Goal: Communication & Community: Answer question/provide support

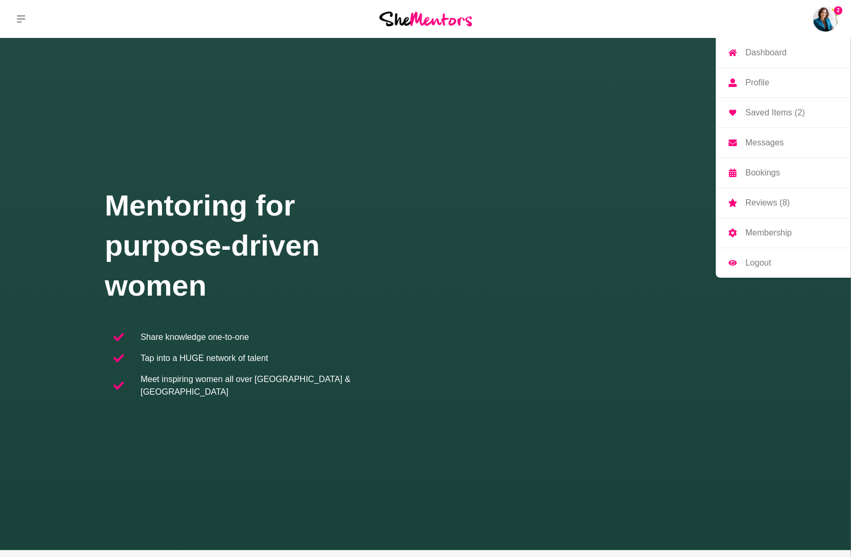
click at [826, 19] on img at bounding box center [825, 18] width 25 height 25
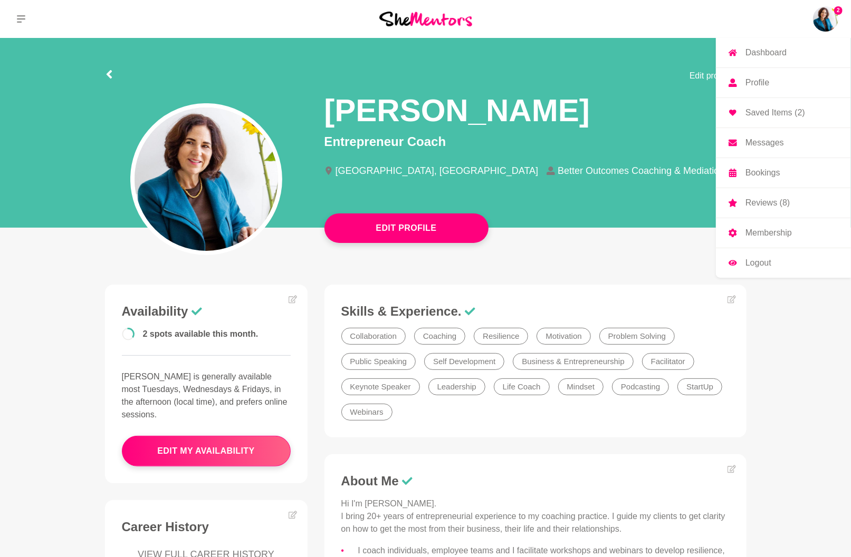
click at [755, 141] on p "Messages" at bounding box center [764, 143] width 38 height 8
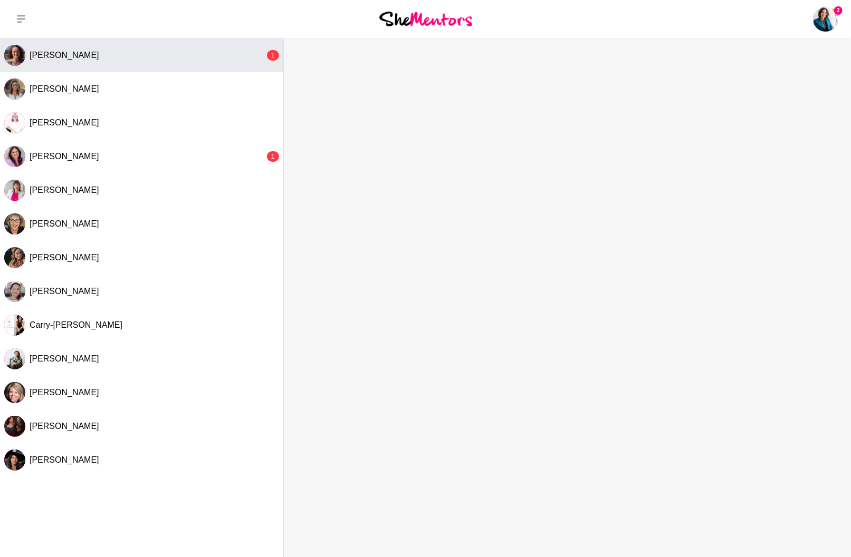
click at [108, 54] on div "[PERSON_NAME]" at bounding box center [147, 55] width 235 height 11
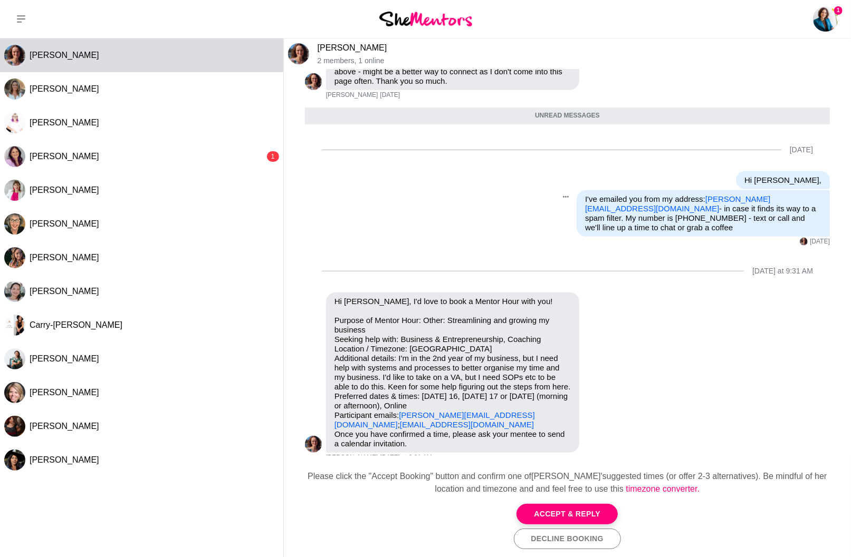
scroll to position [447, 0]
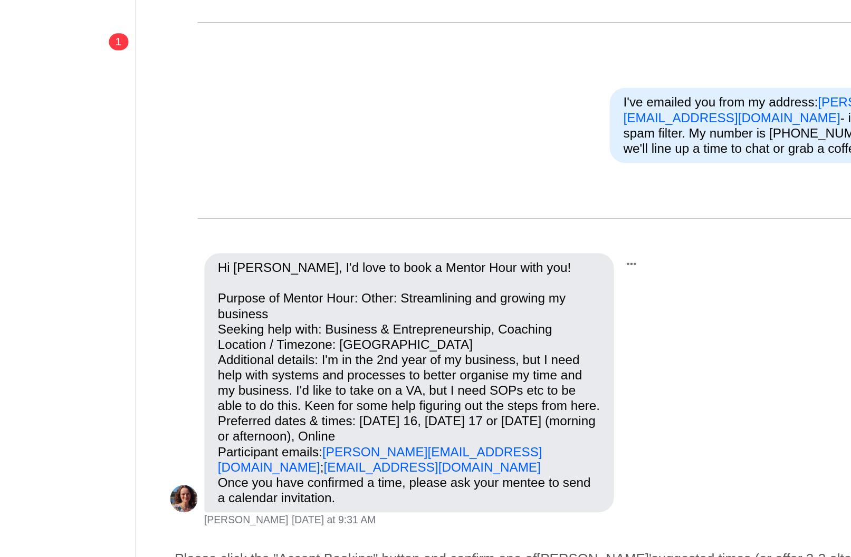
drag, startPoint x: 135, startPoint y: 174, endPoint x: 282, endPoint y: 285, distance: 183.7
click at [334, 311] on p "Purpose of Mentor Hour: Other: Streamlining and growing my business Seeking hel…" at bounding box center [452, 368] width 236 height 114
copy p "Purpose of Mentor Hour: Other: Streamlining and growing my business Seeking hel…"
click at [326, 310] on div "Hi [PERSON_NAME], I'd love to book a Mentor Hour with you! Purpose of Mentor Ho…" at bounding box center [452, 367] width 253 height 160
click at [322, 321] on div "Pin Mark as unread Flag Mute Hi [PERSON_NAME], I'd love to book a Mentor Hour w…" at bounding box center [567, 372] width 525 height 170
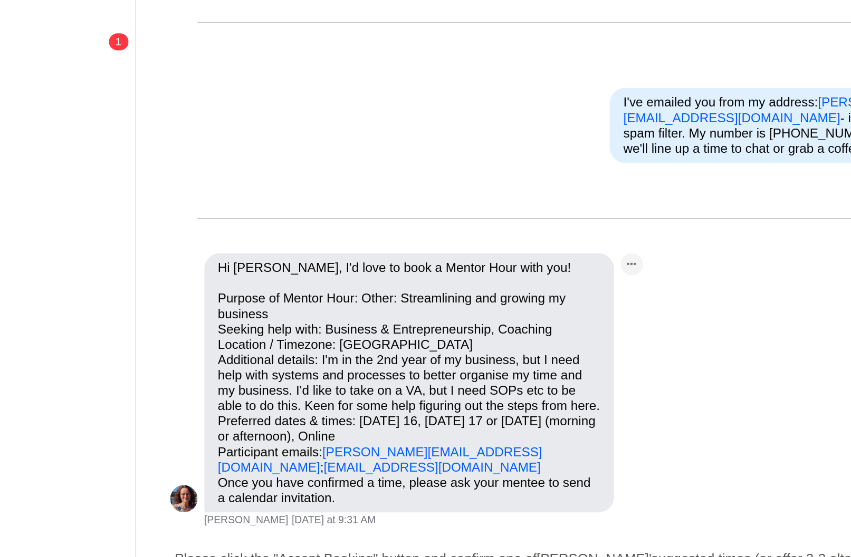
click at [587, 293] on icon "Open Message Actions Menu" at bounding box center [590, 294] width 6 height 2
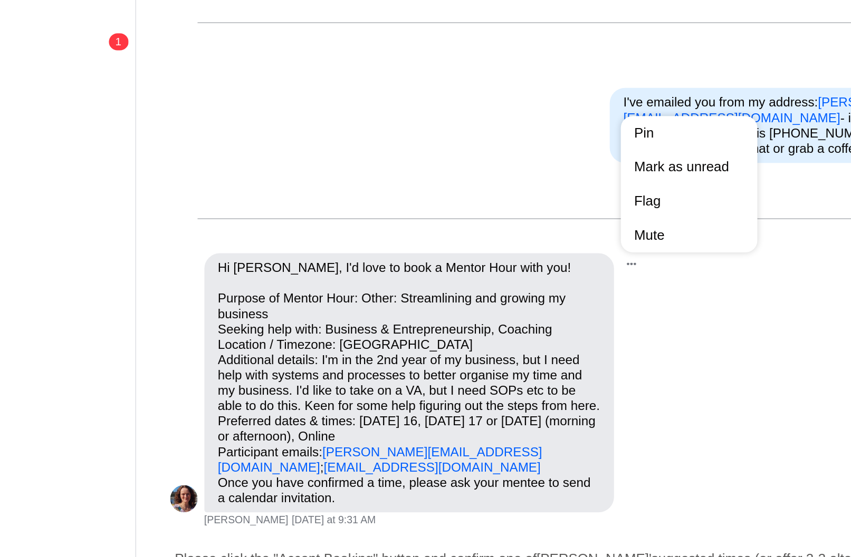
click at [583, 287] on div "Pin Mark as unread Flag Mute" at bounding box center [603, 367] width 41 height 160
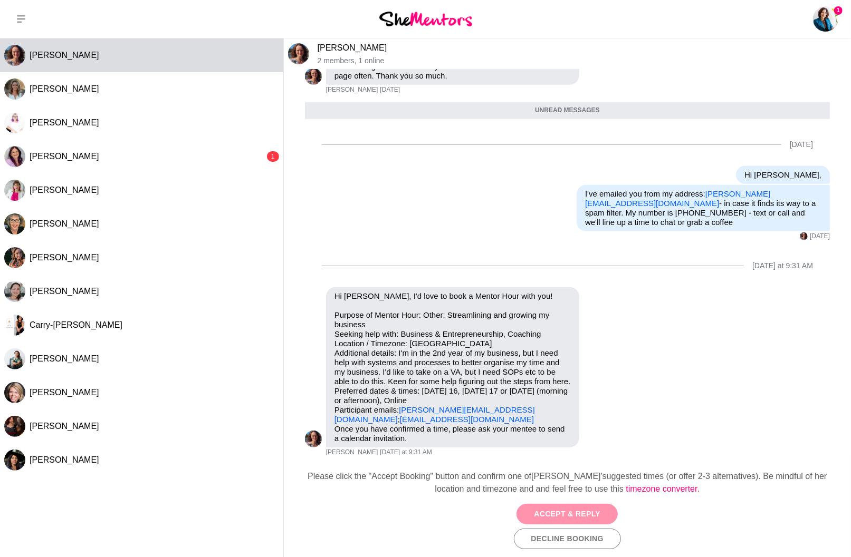
click at [598, 511] on button "Accept & Reply" at bounding box center [566, 514] width 101 height 21
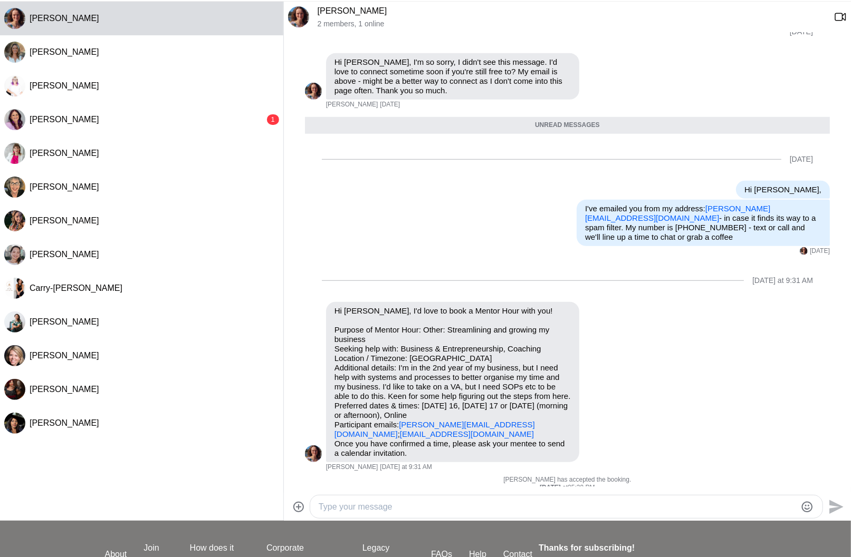
scroll to position [40, 0]
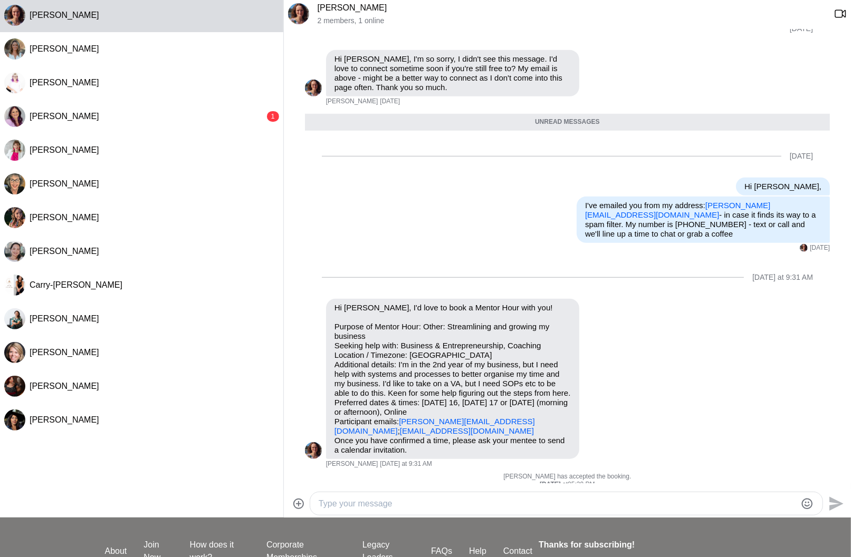
click at [470, 503] on textarea "Type your message" at bounding box center [556, 504] width 477 height 13
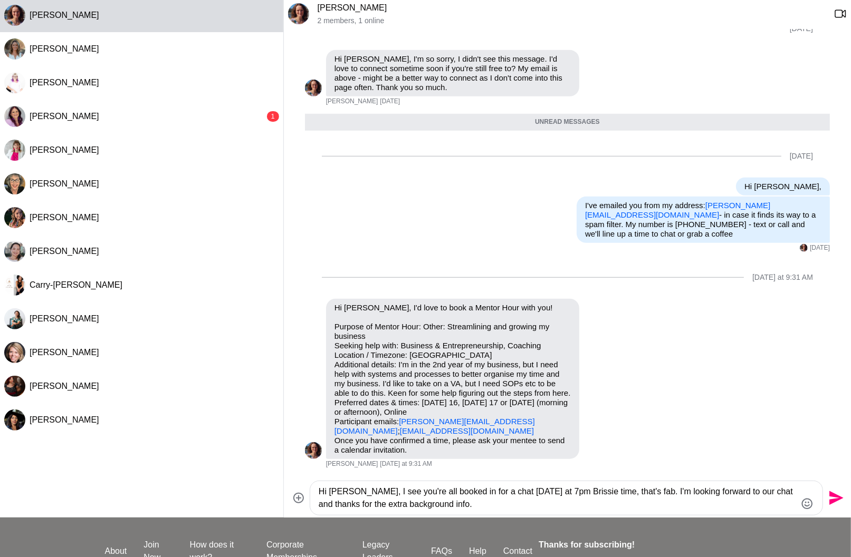
type textarea "Hi [PERSON_NAME], I see you're all booked in for a chat [DATE] at 7pm Brissie t…"
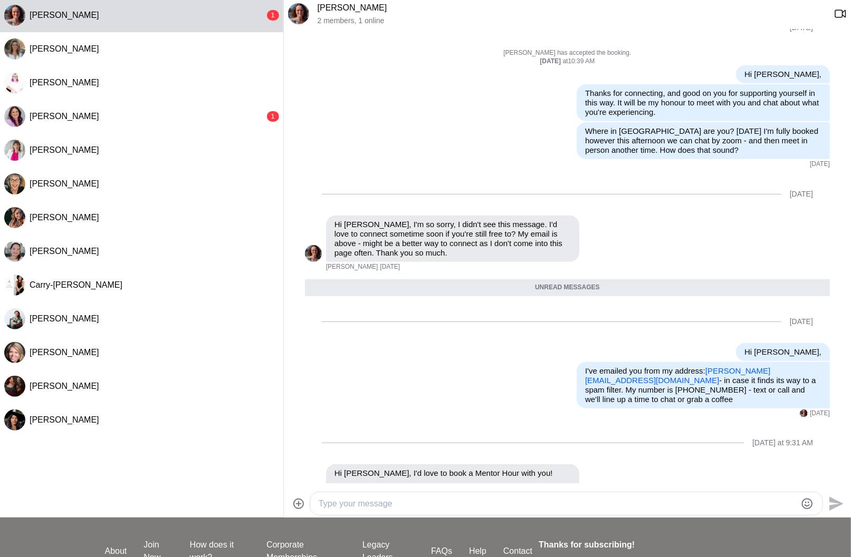
scroll to position [192, 0]
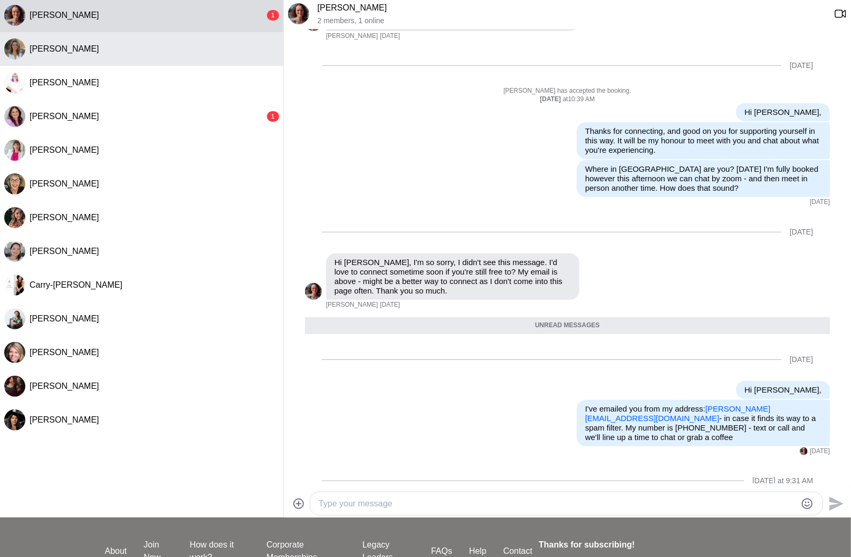
click at [182, 52] on div "[PERSON_NAME]" at bounding box center [154, 49] width 249 height 11
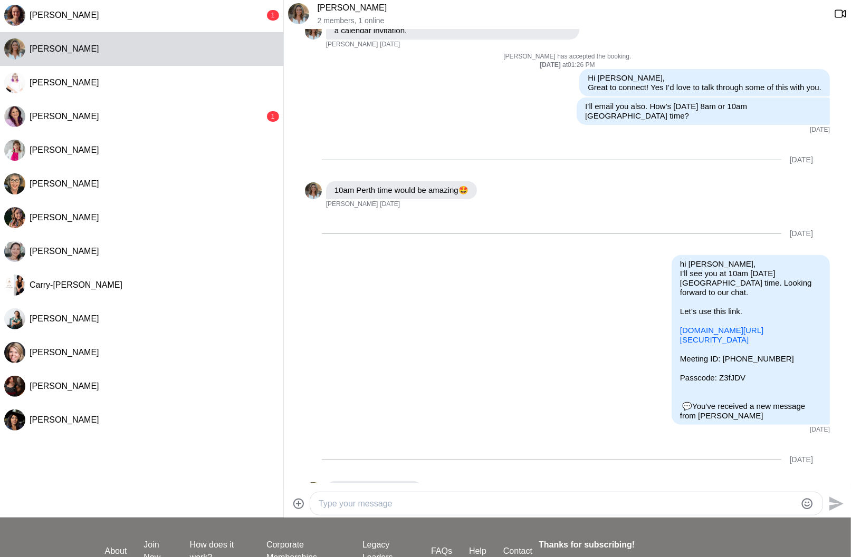
scroll to position [273, 0]
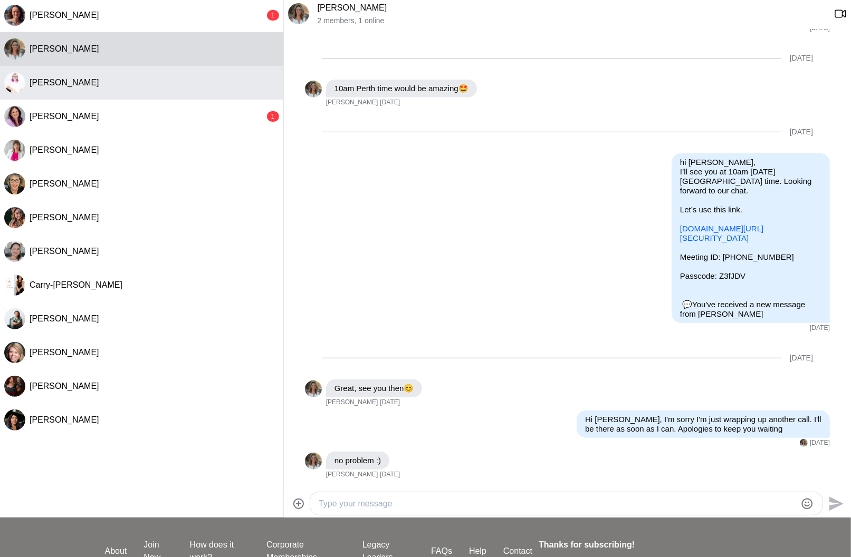
click at [69, 86] on span "[PERSON_NAME]" at bounding box center [65, 82] width 70 height 9
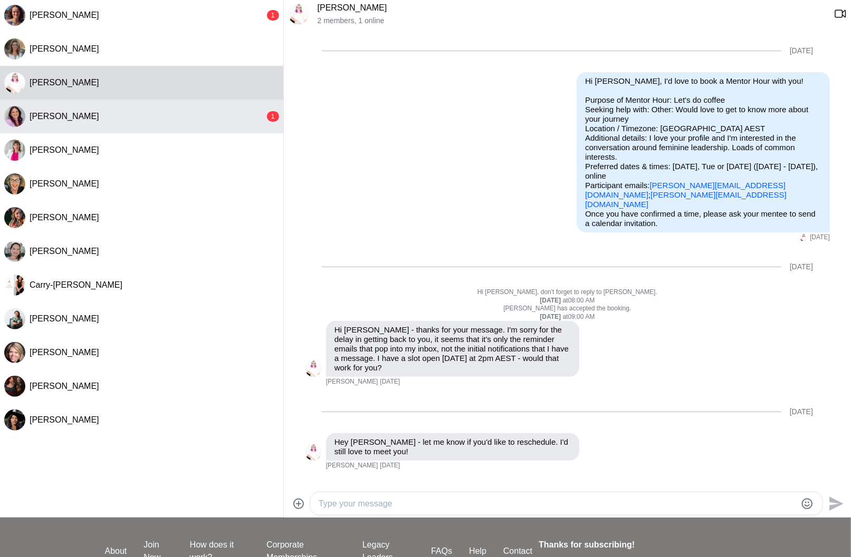
scroll to position [79, 0]
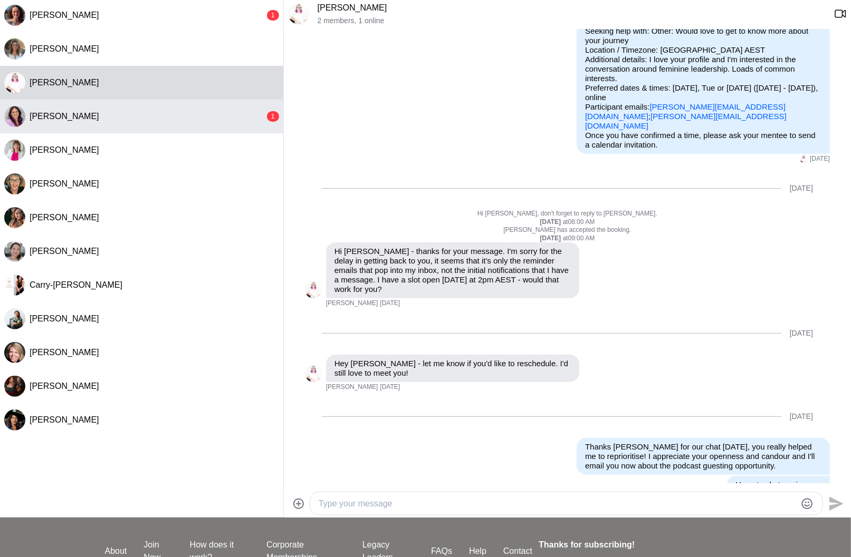
click at [149, 119] on div "[PERSON_NAME]" at bounding box center [147, 116] width 235 height 11
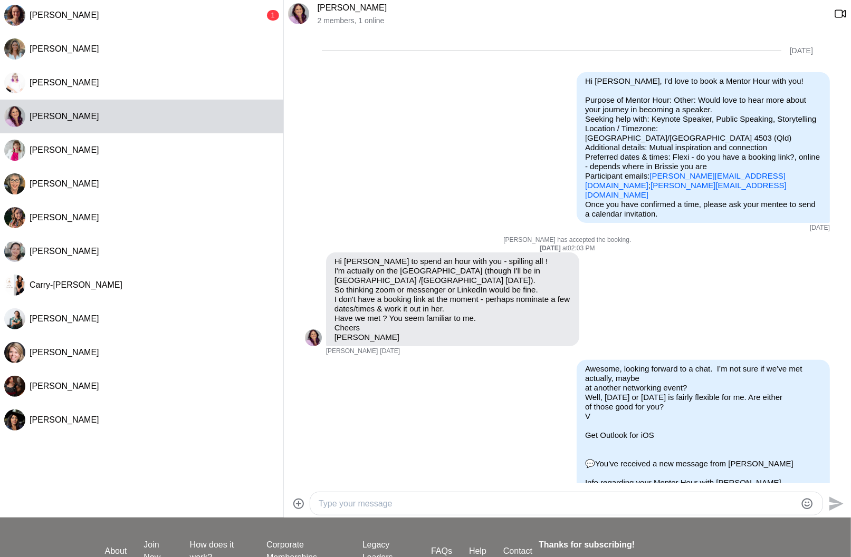
scroll to position [784, 0]
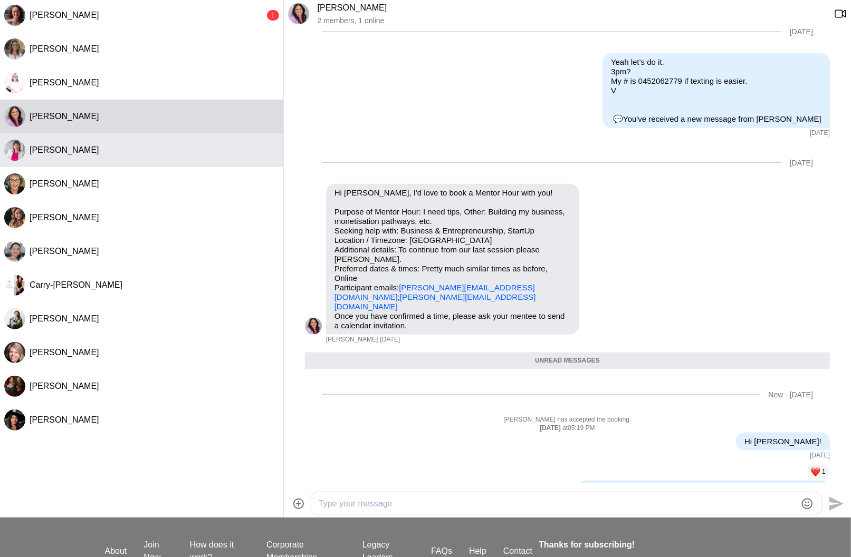
click at [142, 152] on div "[PERSON_NAME]" at bounding box center [154, 150] width 249 height 11
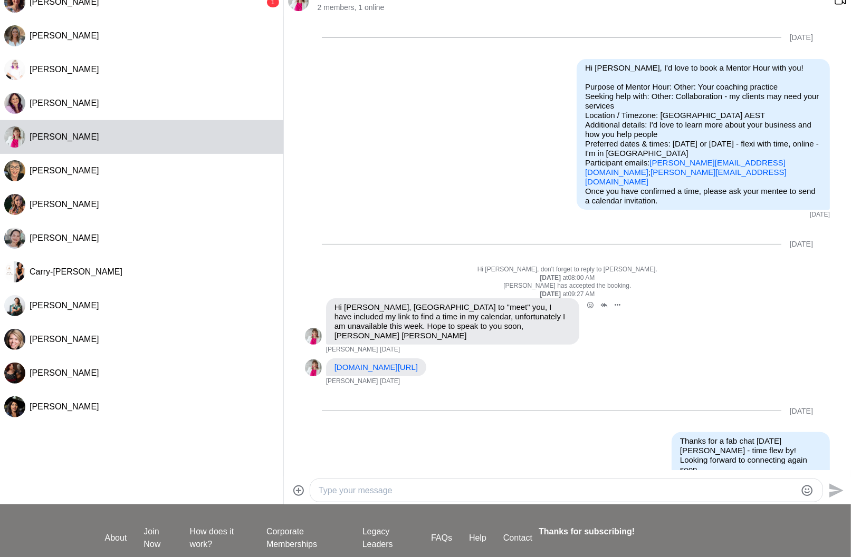
scroll to position [64, 0]
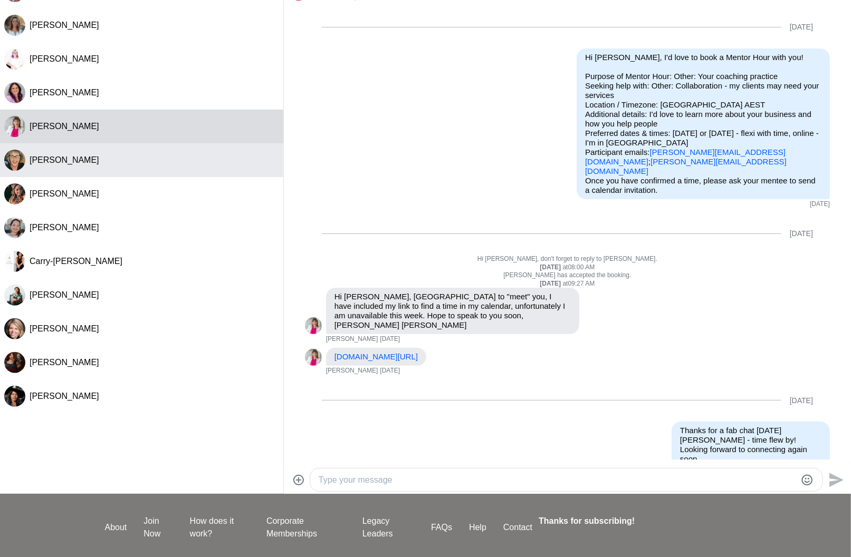
click at [111, 159] on div "[PERSON_NAME]" at bounding box center [154, 160] width 249 height 11
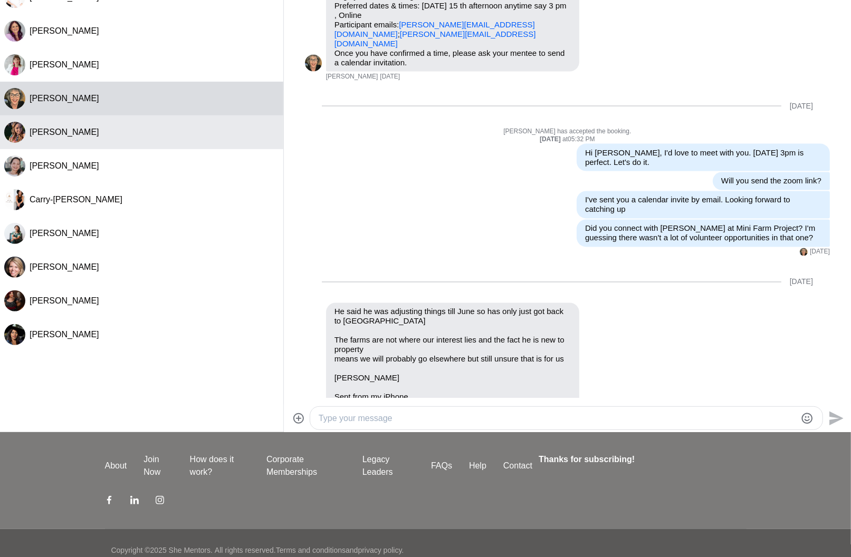
scroll to position [129, 0]
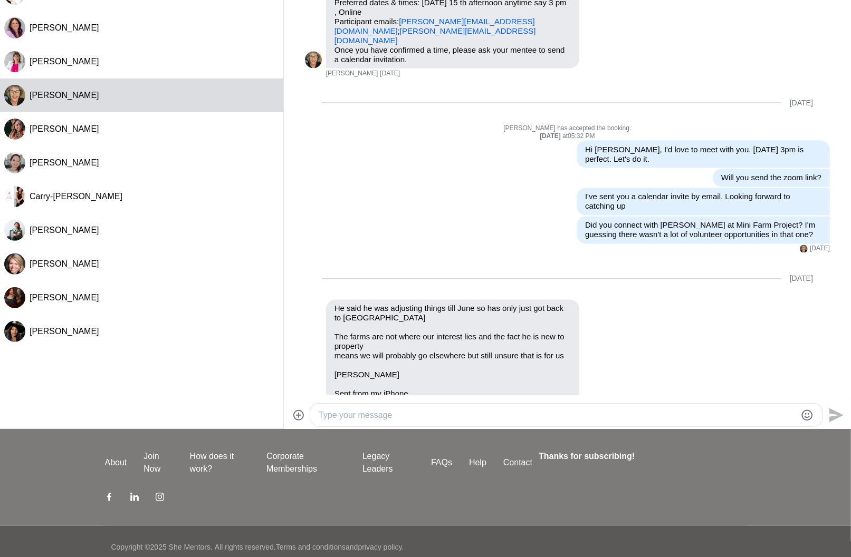
click at [342, 410] on textarea "Type your message" at bounding box center [556, 415] width 477 height 13
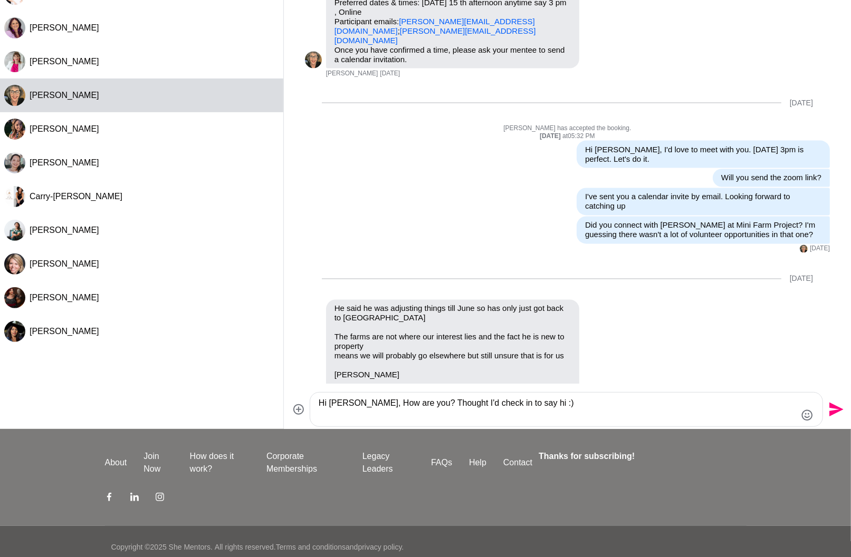
type textarea "Hi [PERSON_NAME], How are you? Thought I'd check in to say hi :)"
click at [829, 408] on icon "Send" at bounding box center [836, 410] width 14 height 14
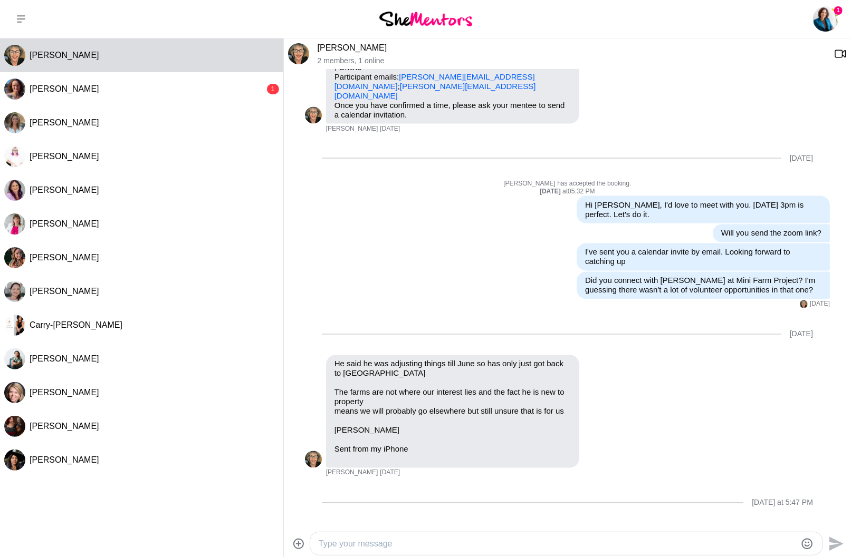
scroll to position [0, 0]
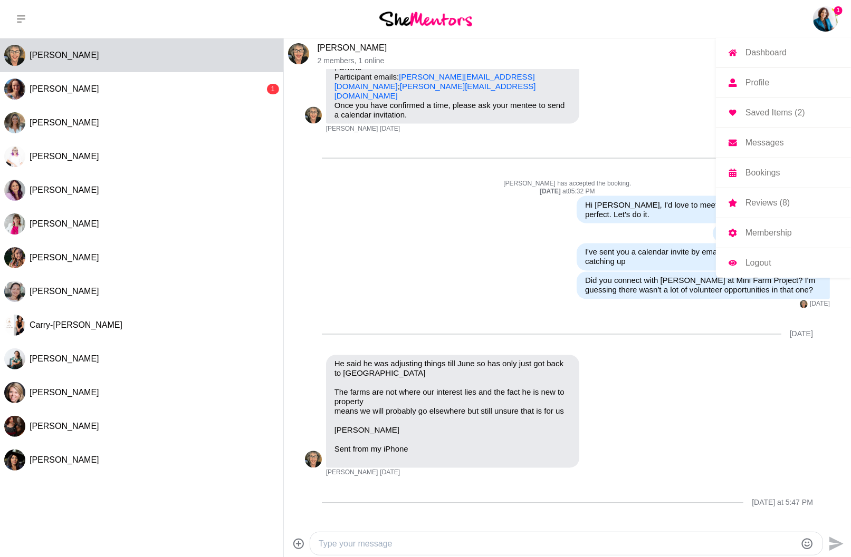
click at [764, 174] on p "Bookings" at bounding box center [762, 173] width 35 height 8
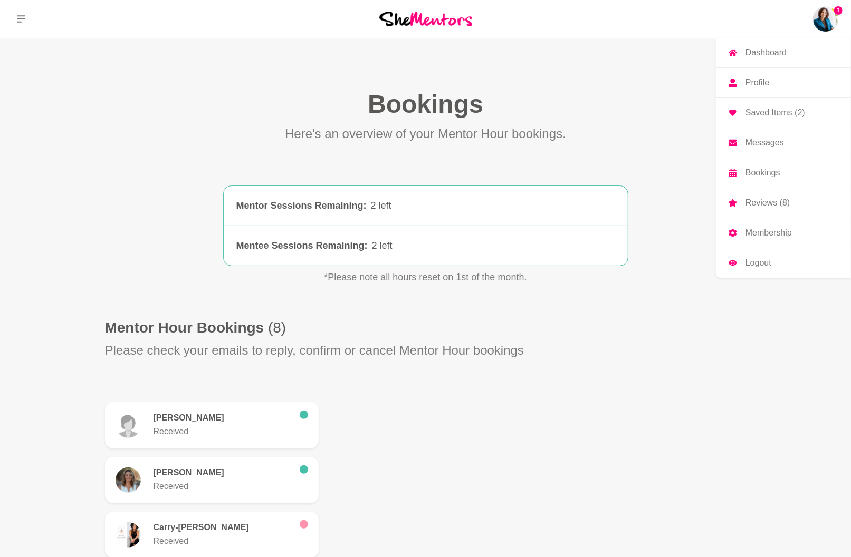
click at [772, 207] on p "Reviews (8)" at bounding box center [767, 203] width 44 height 8
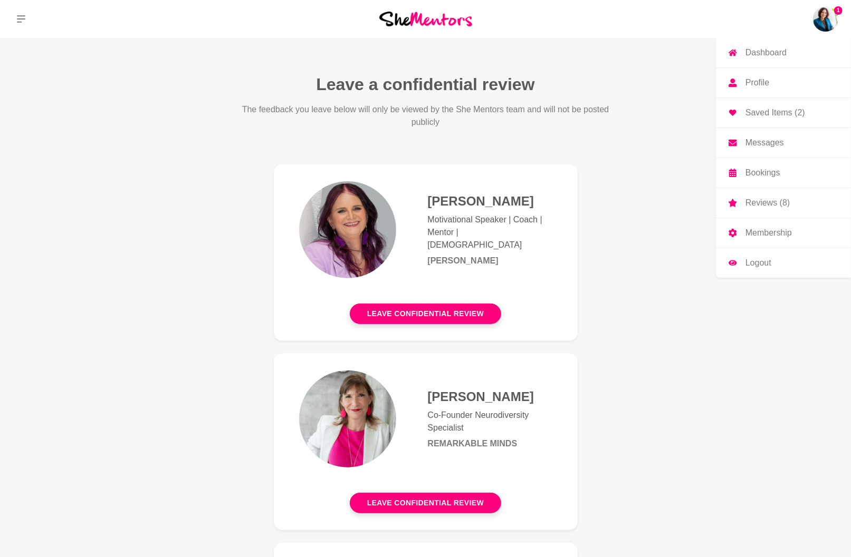
click at [789, 45] on link "Dashboard" at bounding box center [783, 53] width 135 height 30
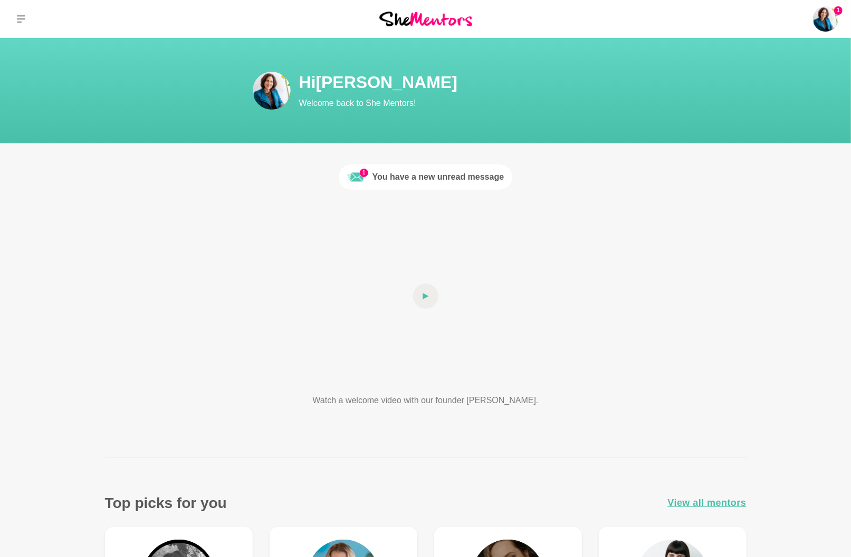
click at [432, 174] on div "You have a new unread message" at bounding box center [438, 177] width 132 height 13
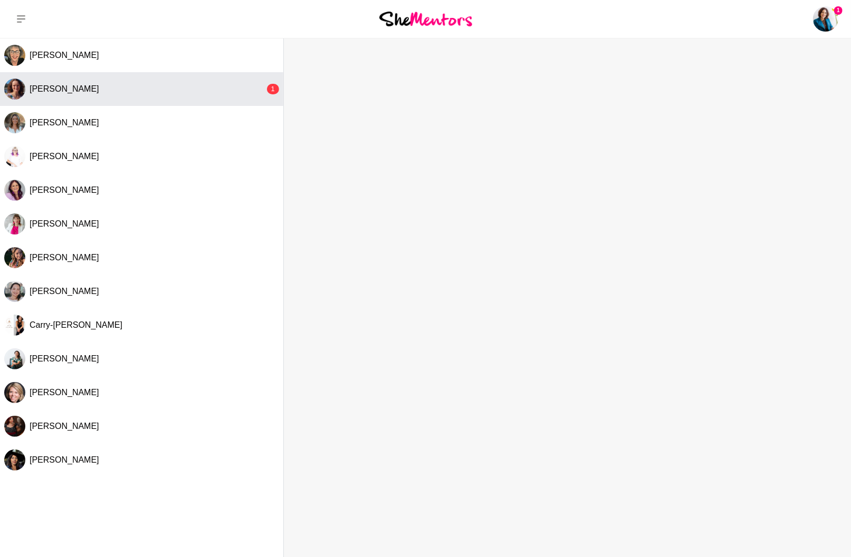
click at [188, 91] on div "[PERSON_NAME]" at bounding box center [147, 89] width 235 height 11
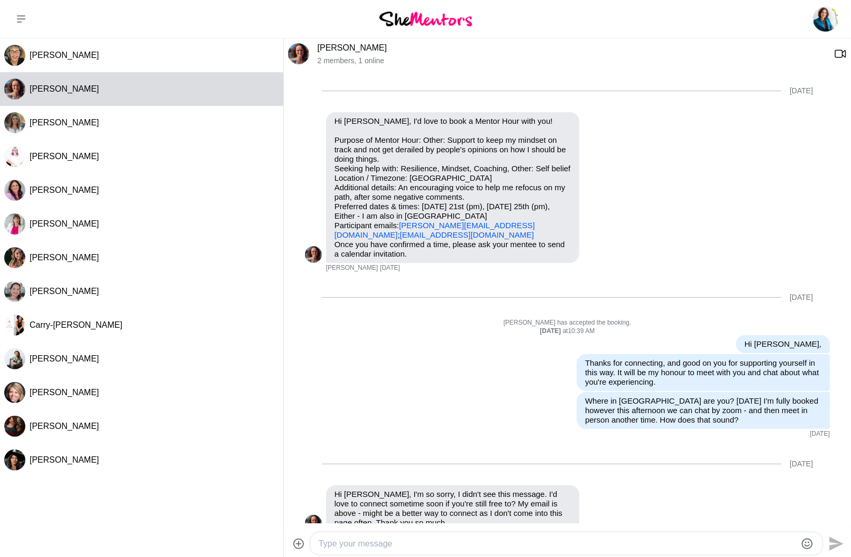
click at [304, 51] on img at bounding box center [298, 53] width 21 height 21
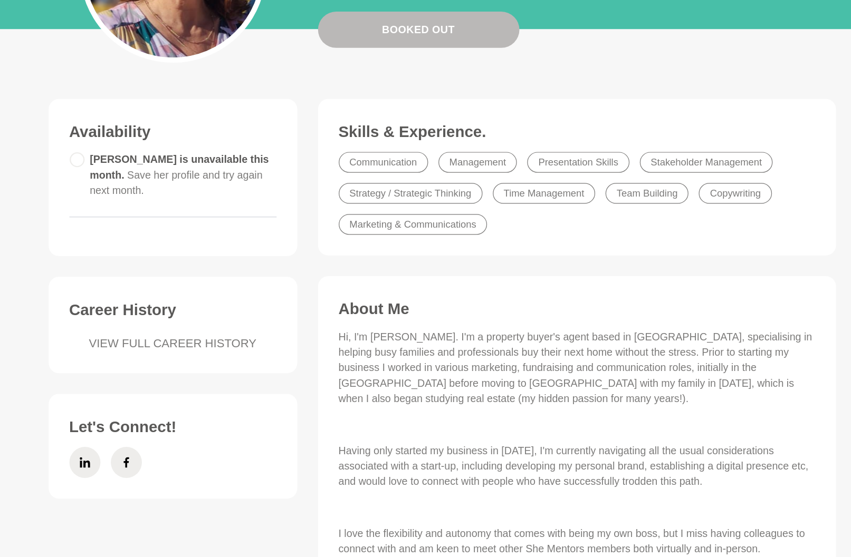
scroll to position [152, 0]
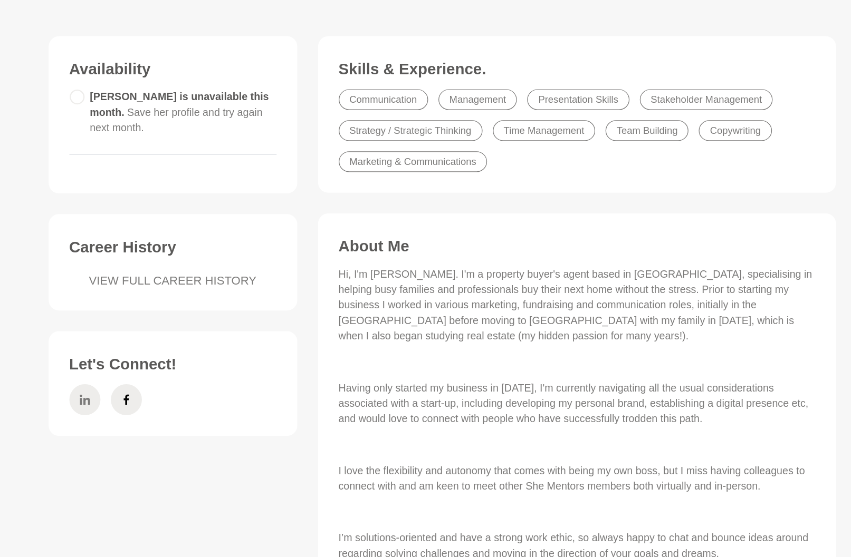
click at [130, 425] on icon at bounding box center [134, 429] width 8 height 8
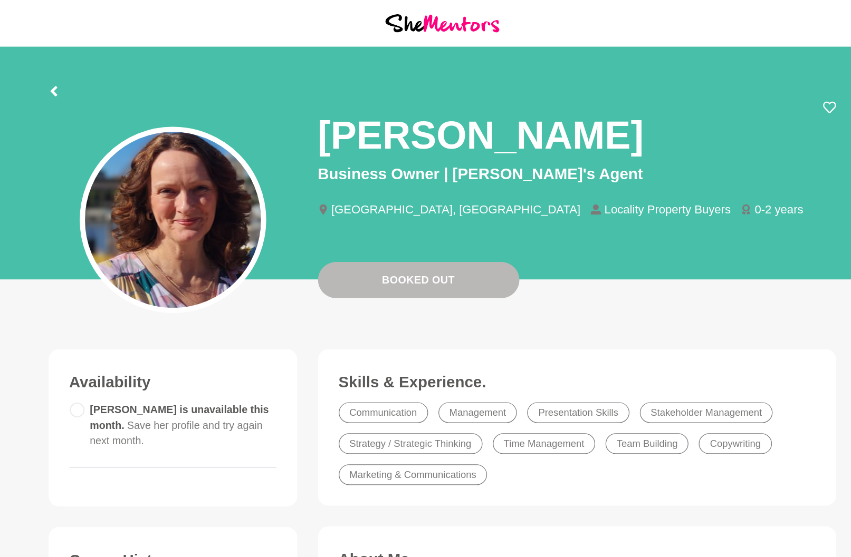
scroll to position [0, 0]
